Goal: Information Seeking & Learning: Learn about a topic

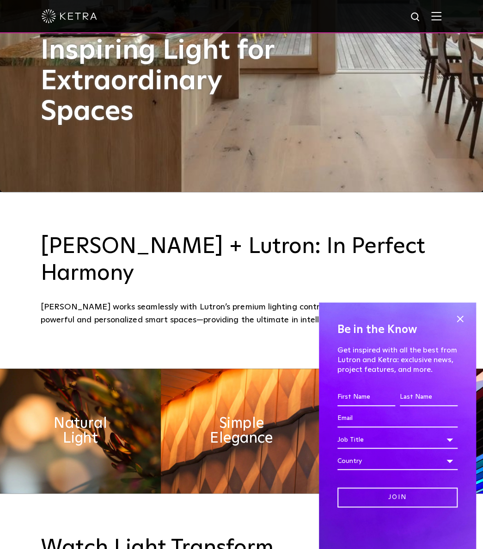
scroll to position [356, 0]
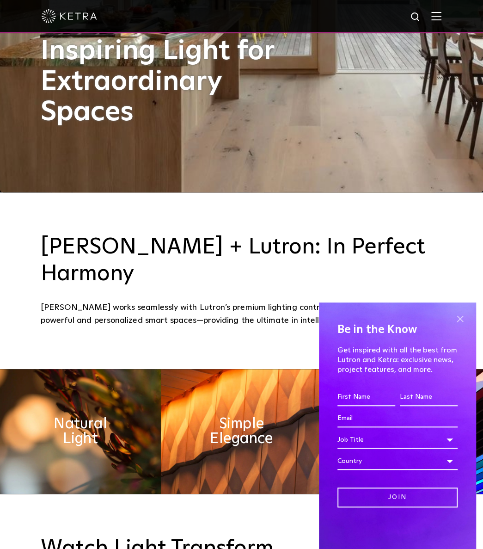
click at [459, 318] on span at bounding box center [460, 318] width 14 height 14
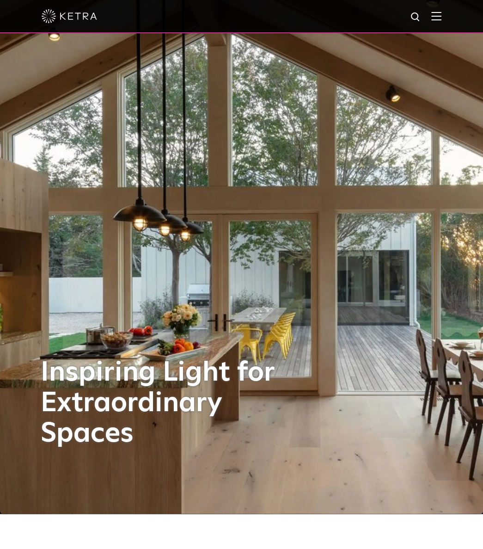
scroll to position [0, 0]
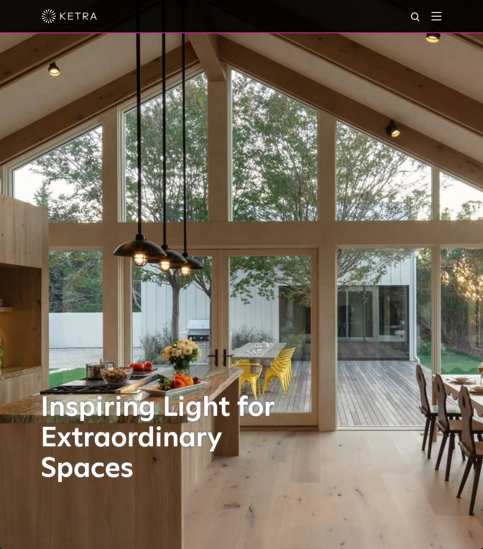
click at [449, 18] on div at bounding box center [241, 16] width 483 height 33
click at [441, 17] on img at bounding box center [436, 16] width 10 height 9
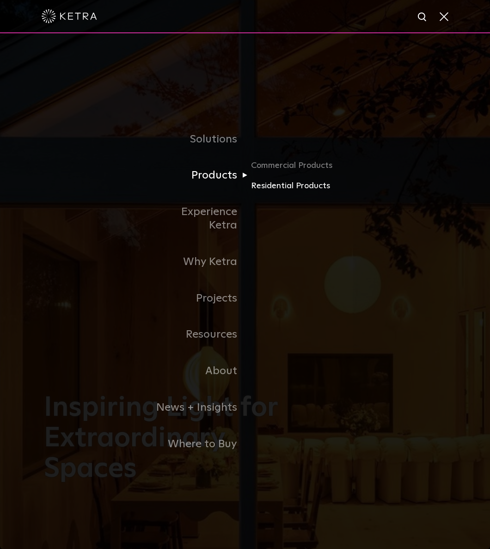
click at [259, 192] on link "Residential Products" at bounding box center [295, 185] width 89 height 13
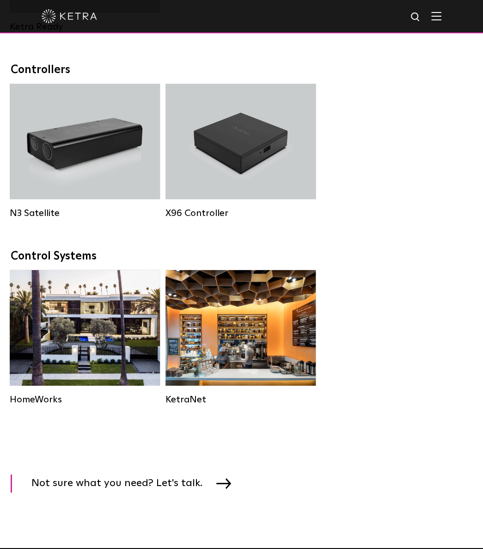
scroll to position [1017, 0]
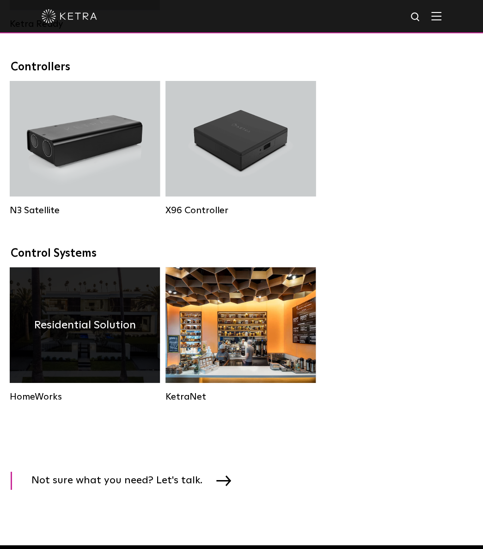
click at [86, 323] on div "Residential Solution" at bounding box center [85, 325] width 150 height 116
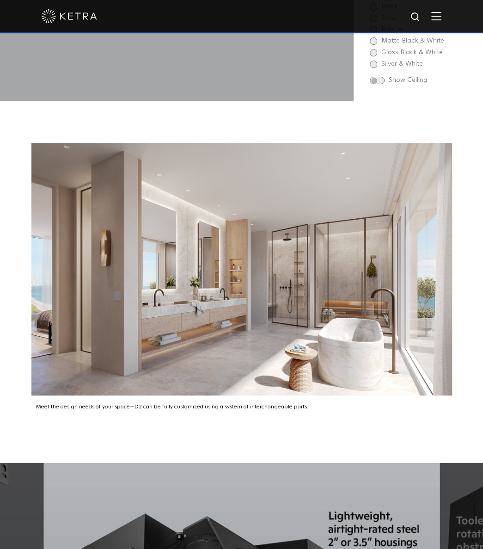
scroll to position [1432, 0]
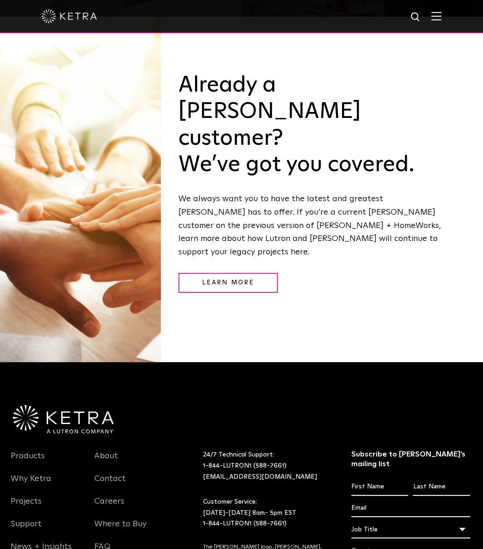
scroll to position [1213, 0]
